Goal: Task Accomplishment & Management: Use online tool/utility

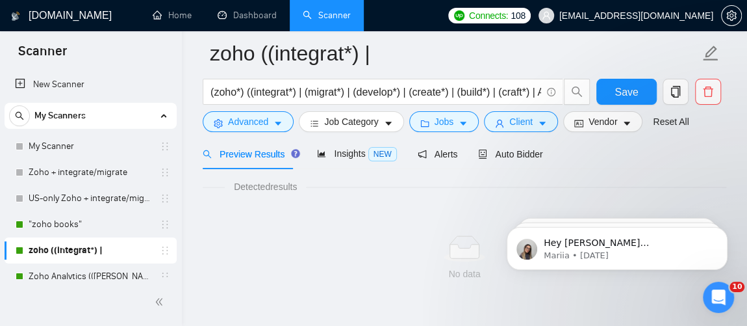
scroll to position [115, 0]
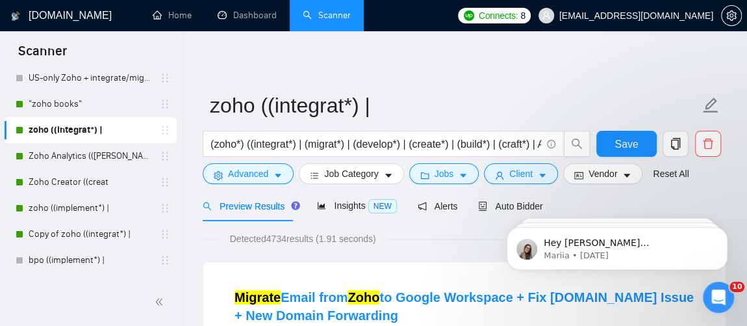
scroll to position [140, 0]
